Goal: Register for event/course

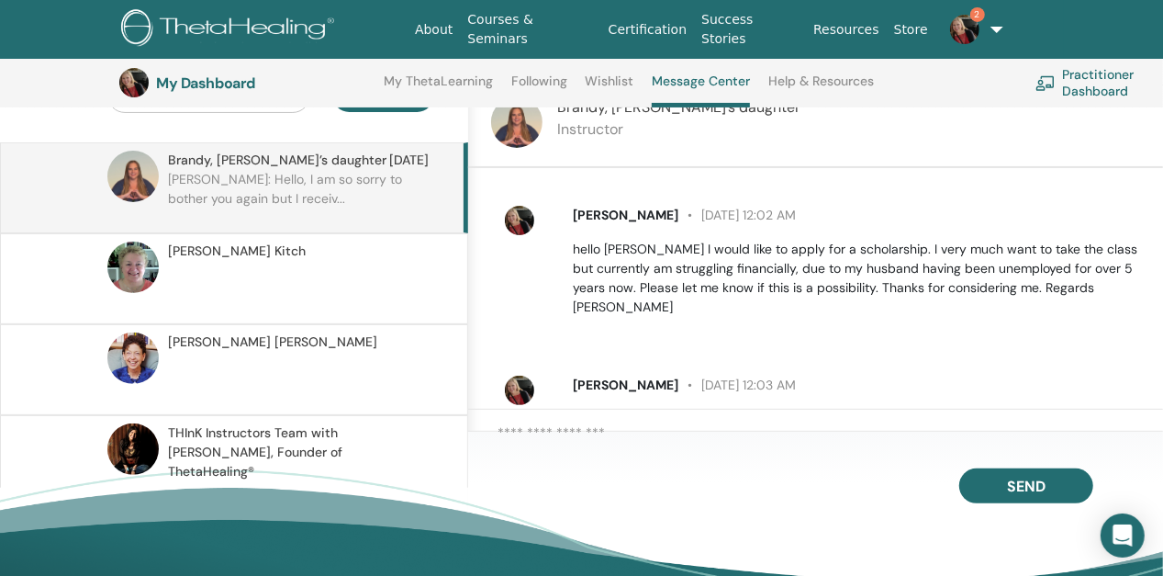
scroll to position [577, 0]
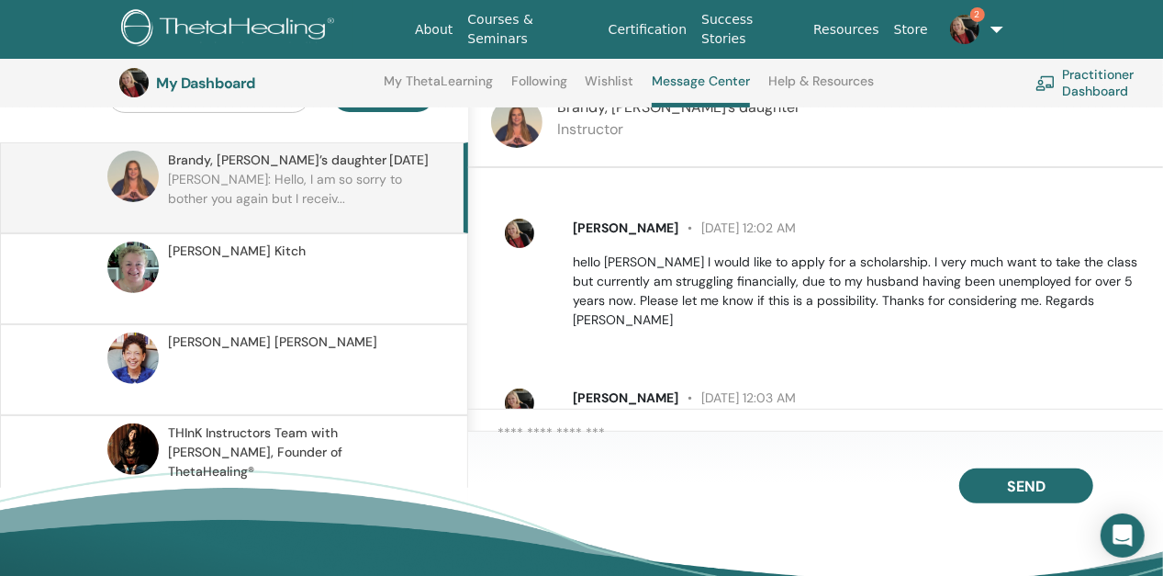
click at [543, 30] on link "Courses & Seminars" at bounding box center [530, 29] width 140 height 53
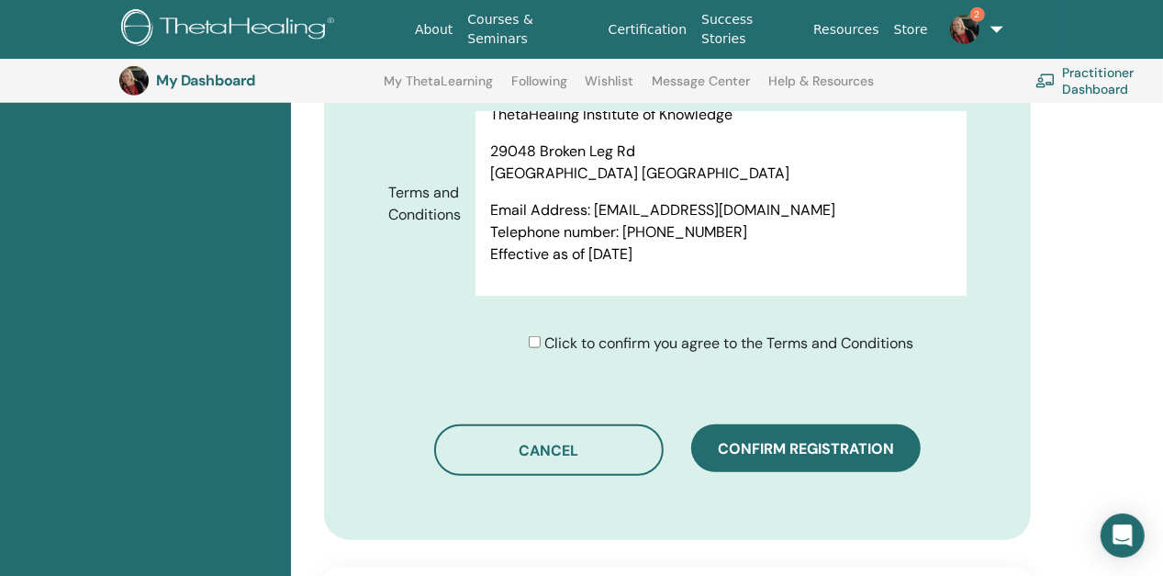
scroll to position [1051, 0]
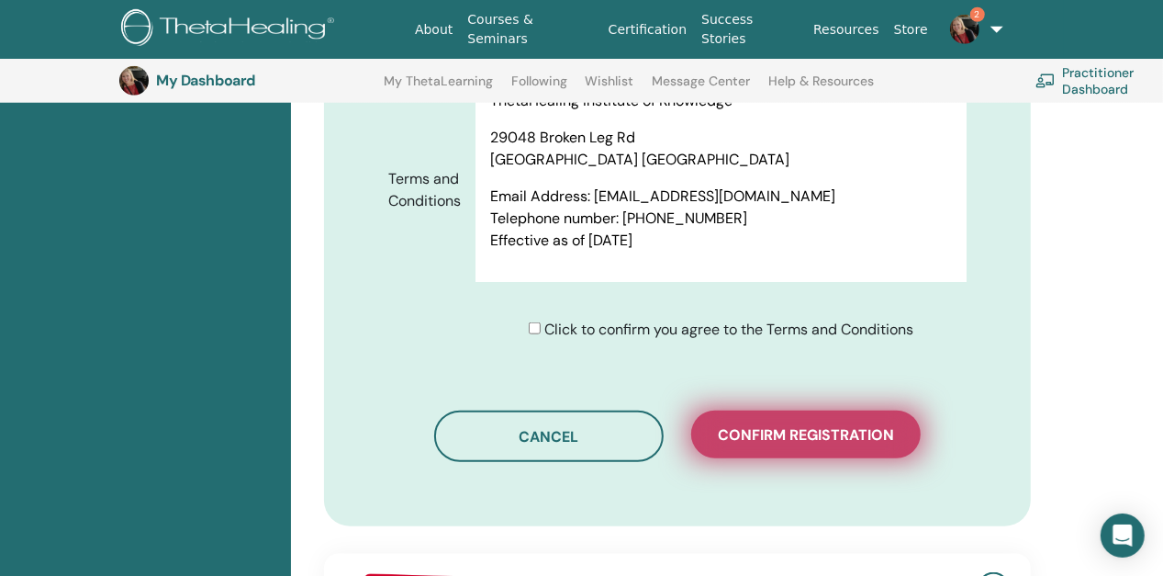
click at [814, 425] on span "Confirm registration" at bounding box center [806, 434] width 176 height 19
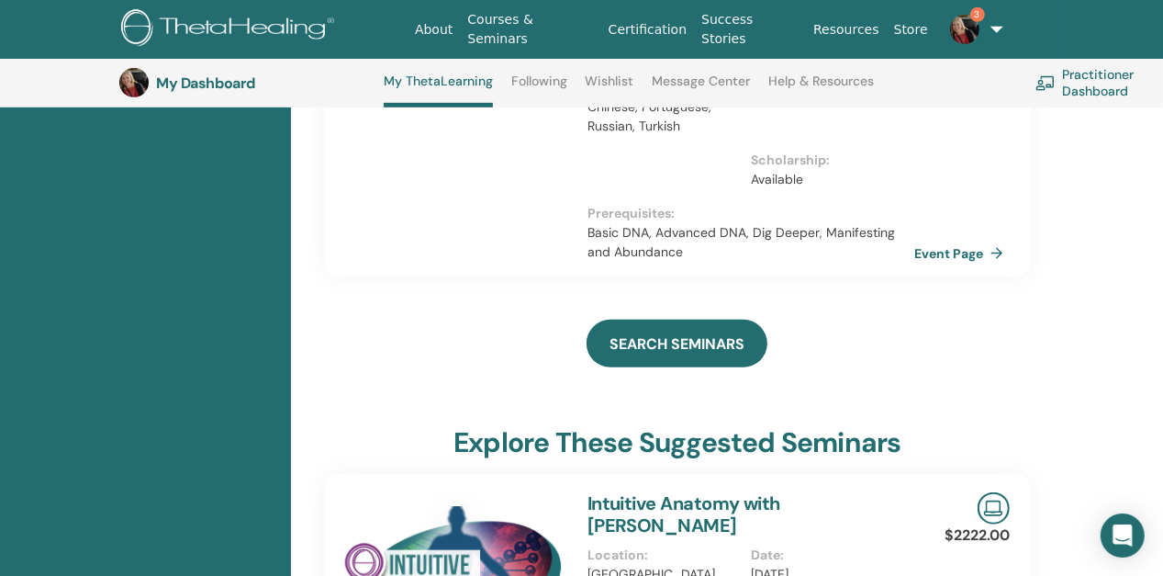
scroll to position [532, 0]
